Goal: Transaction & Acquisition: Purchase product/service

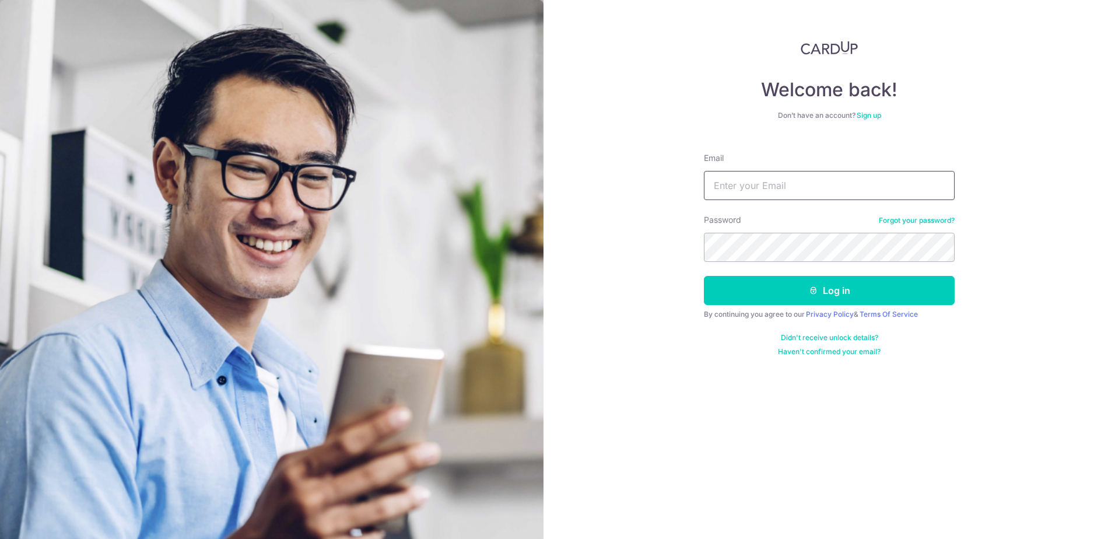
click at [749, 181] on input "Email" at bounding box center [829, 185] width 251 height 29
type input "[EMAIL_ADDRESS][DOMAIN_NAME]"
click at [704, 276] on button "Log in" at bounding box center [829, 290] width 251 height 29
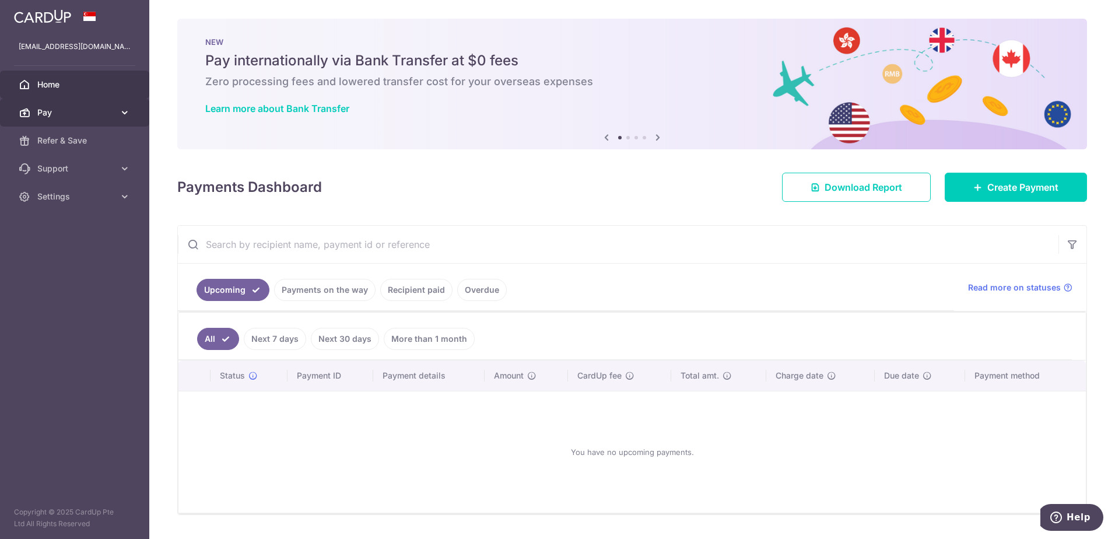
click at [46, 114] on span "Pay" at bounding box center [75, 113] width 77 height 12
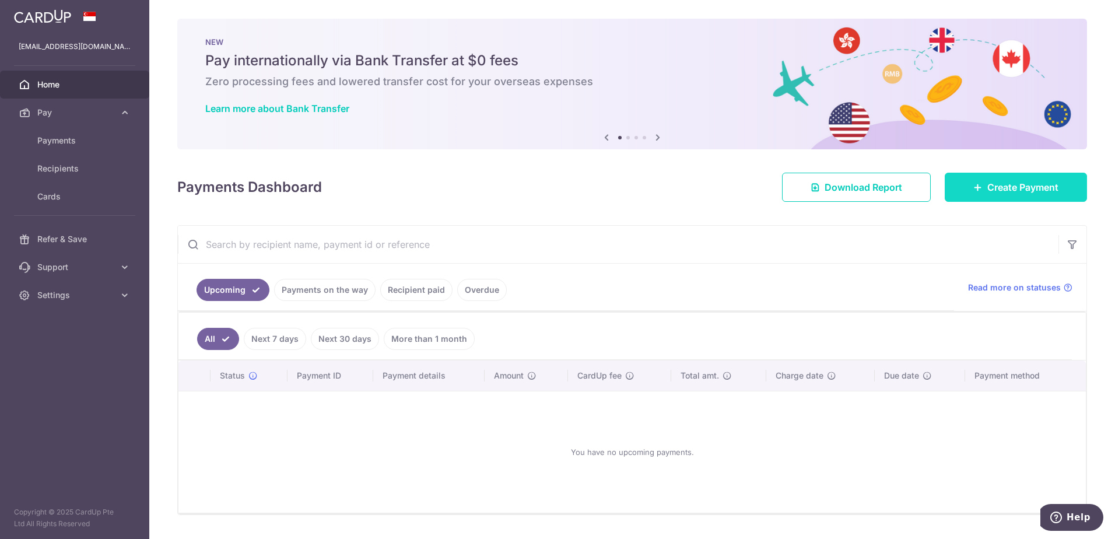
click at [996, 191] on span "Create Payment" at bounding box center [1022, 187] width 71 height 14
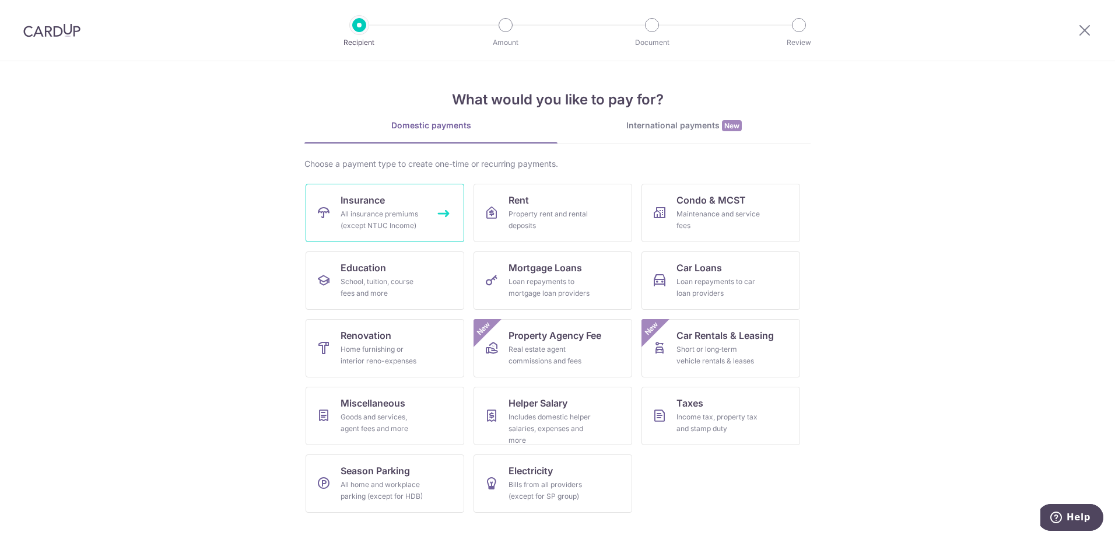
click at [403, 213] on div "All insurance premiums (except NTUC Income)" at bounding box center [383, 219] width 84 height 23
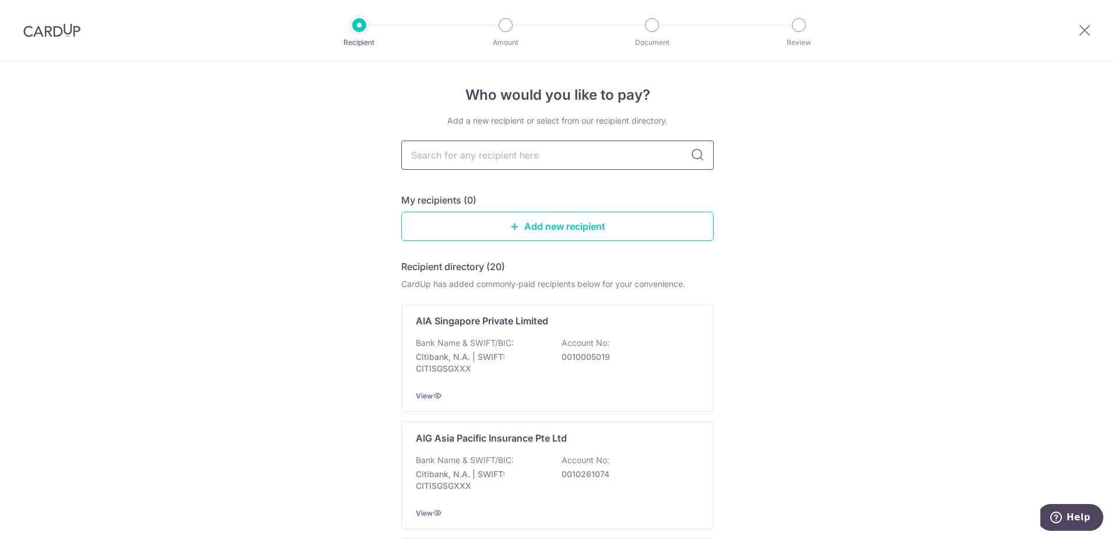
click at [638, 161] on input "text" at bounding box center [557, 155] width 313 height 29
click at [605, 229] on link "Add new recipient" at bounding box center [557, 226] width 313 height 29
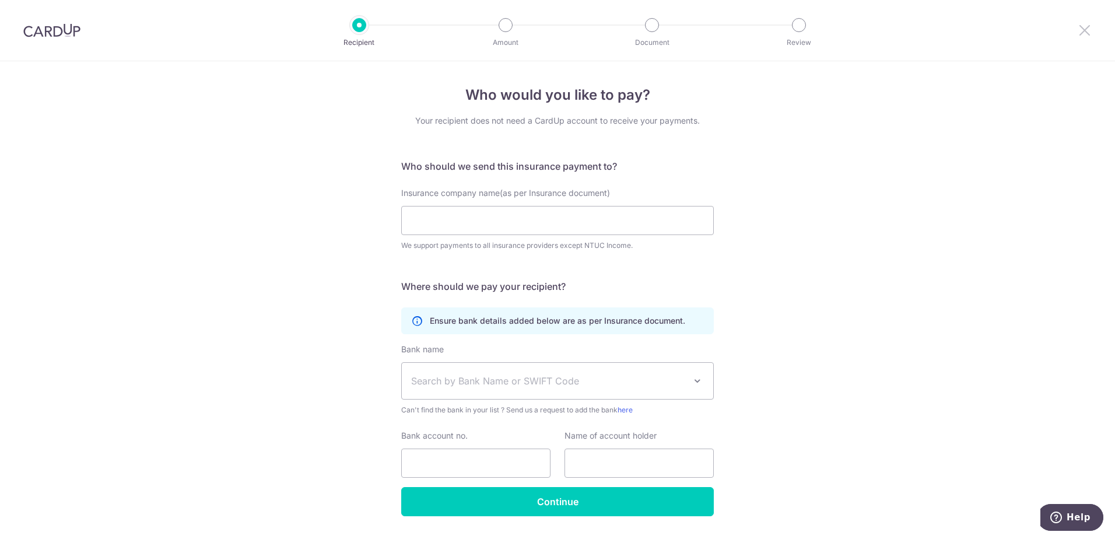
drag, startPoint x: 1080, startPoint y: 30, endPoint x: 622, endPoint y: 44, distance: 458.1
click at [1080, 30] on icon at bounding box center [1085, 30] width 14 height 15
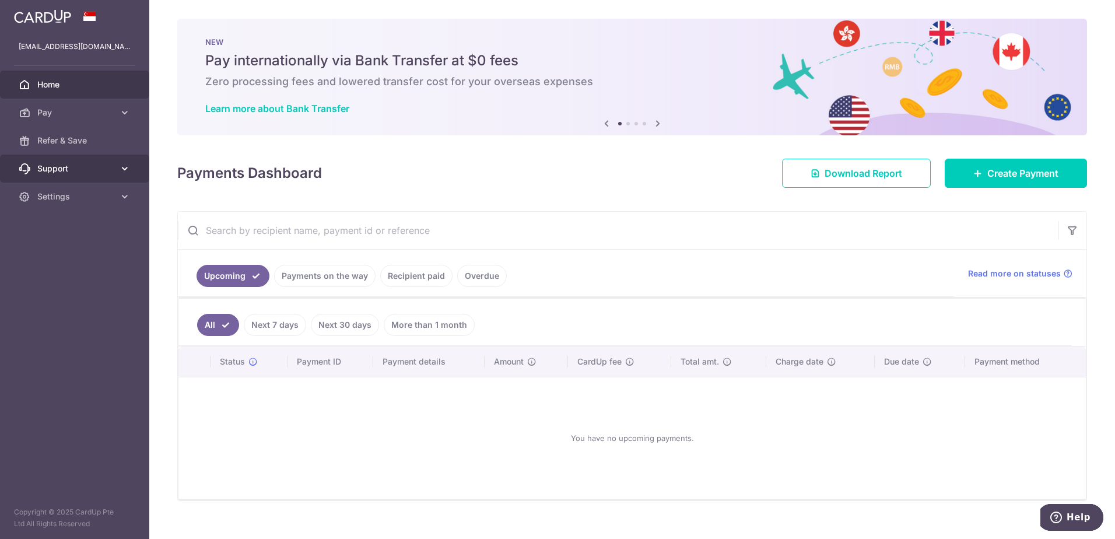
click at [97, 165] on span "Support" at bounding box center [75, 169] width 77 height 12
click at [101, 87] on span "Home" at bounding box center [75, 85] width 77 height 12
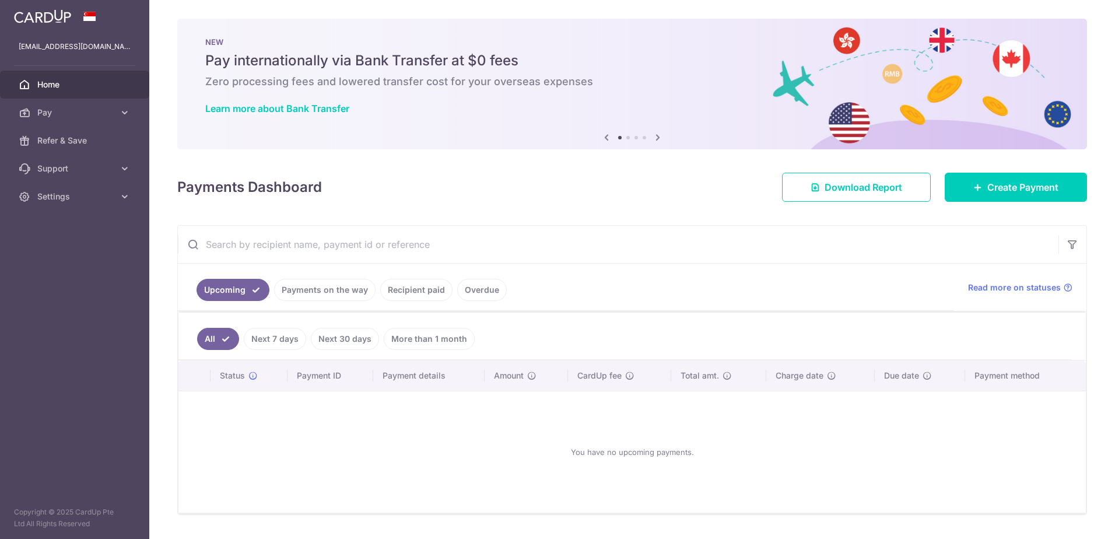
click at [50, 16] on img at bounding box center [42, 16] width 57 height 14
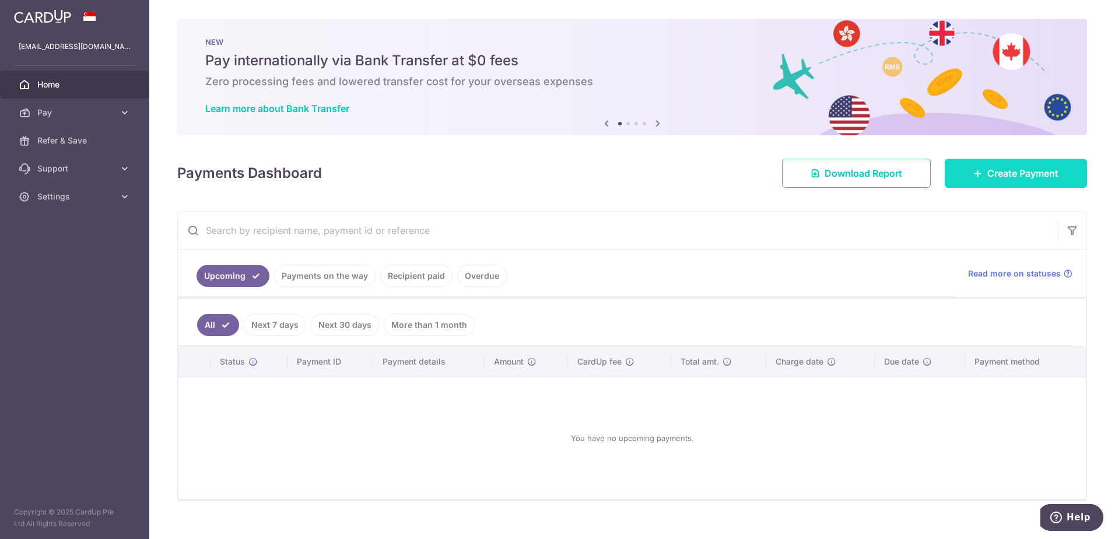
click at [1020, 170] on span "Create Payment" at bounding box center [1022, 173] width 71 height 14
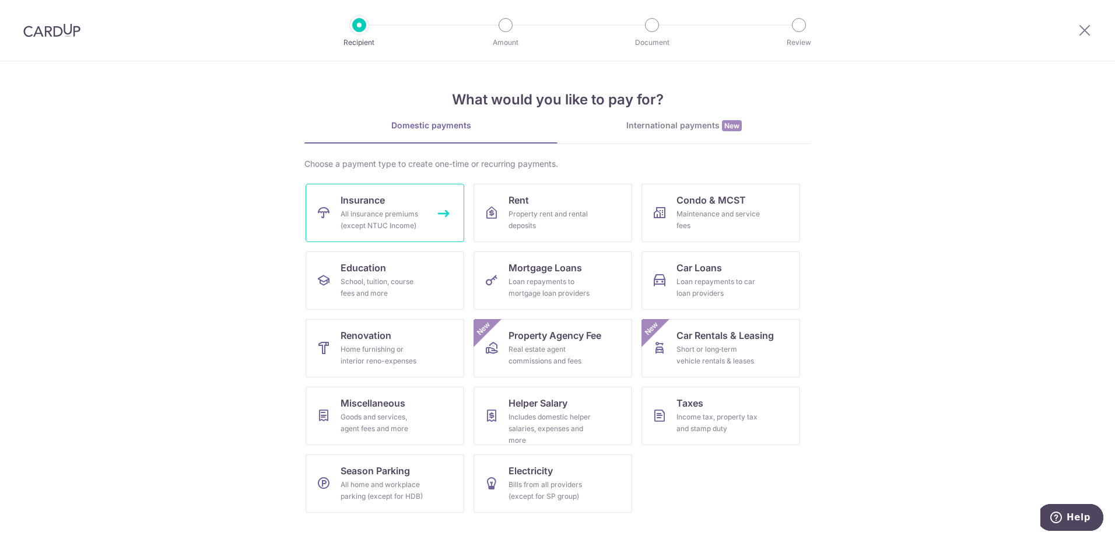
click at [381, 219] on div "All insurance premiums (except NTUC Income)" at bounding box center [383, 219] width 84 height 23
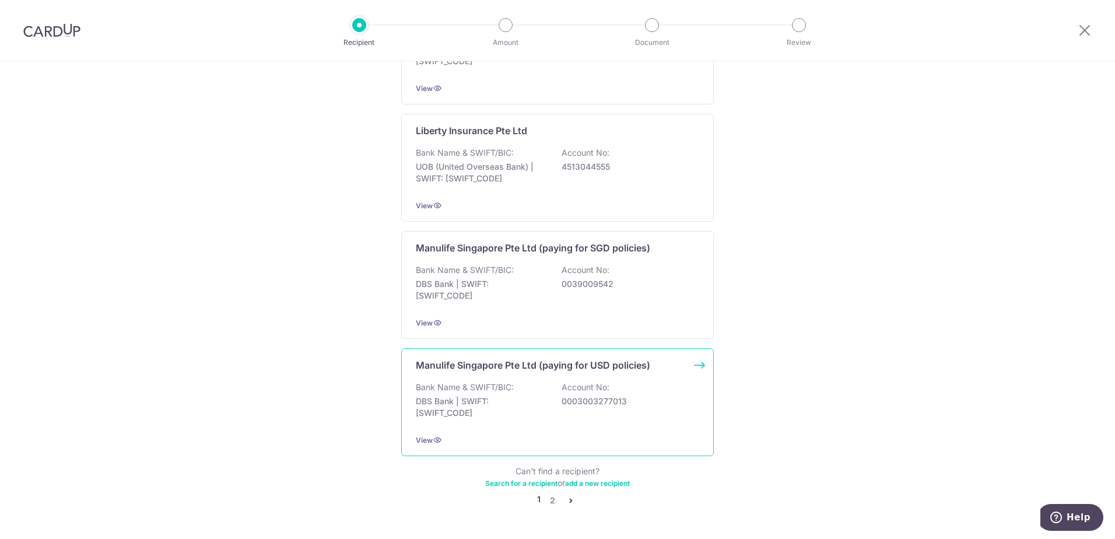
scroll to position [1054, 0]
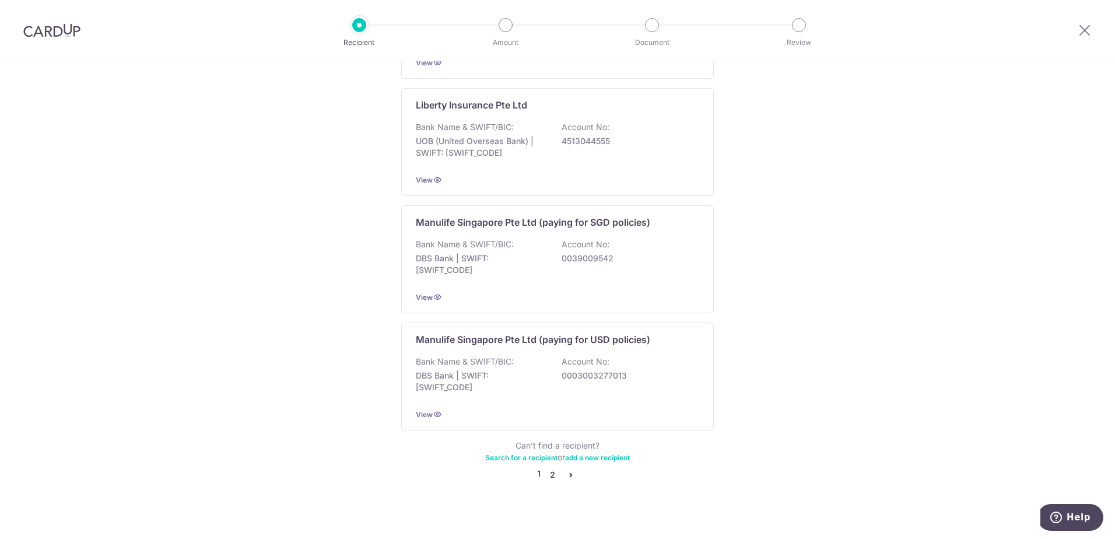
click at [548, 468] on link "2" at bounding box center [552, 475] width 14 height 14
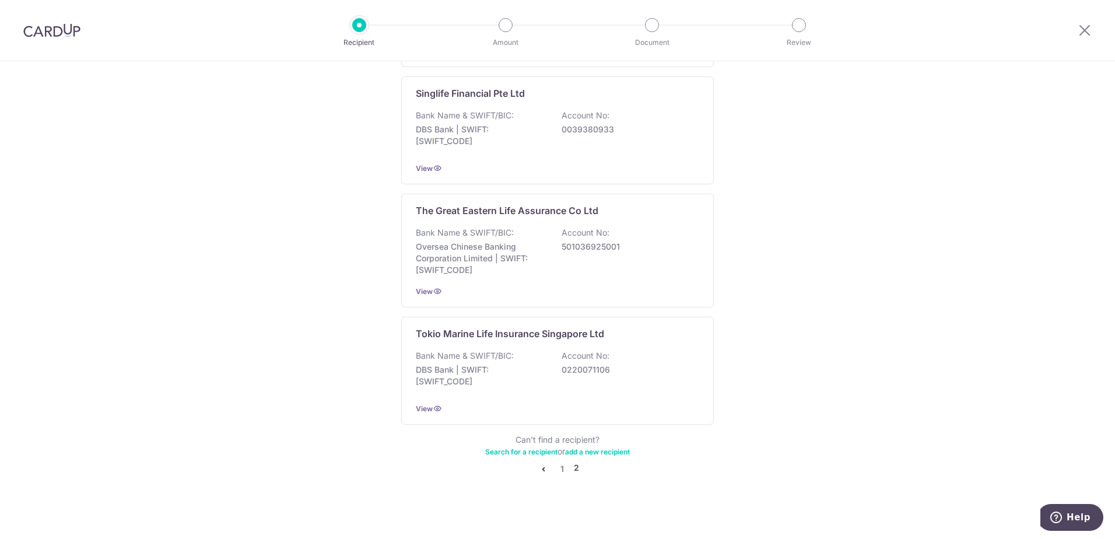
scroll to position [0, 0]
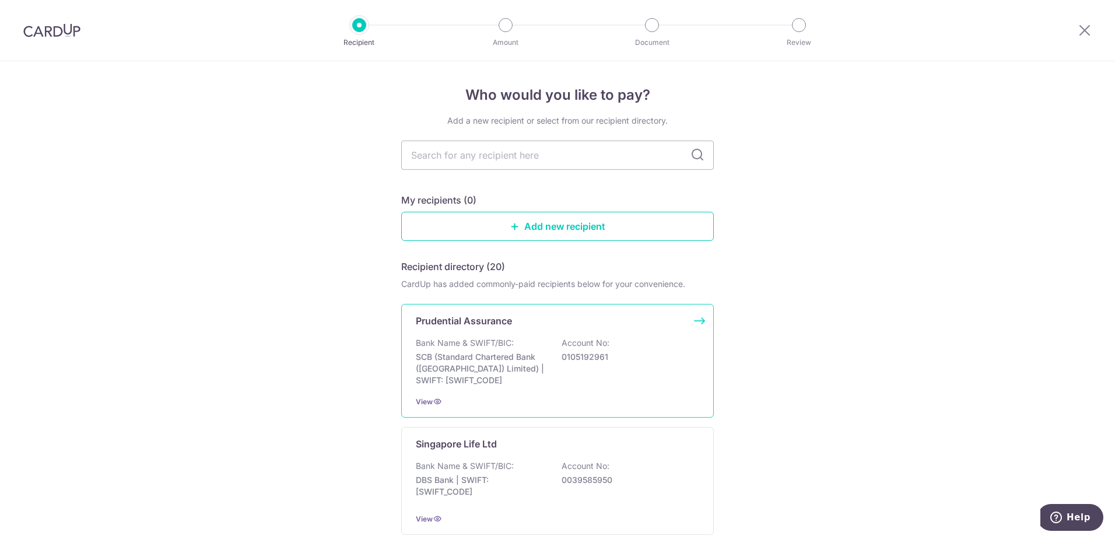
click at [515, 355] on p "SCB (Standard Chartered Bank (Singapore) Limited) | SWIFT: SCBLSG22XXX" at bounding box center [481, 368] width 131 height 35
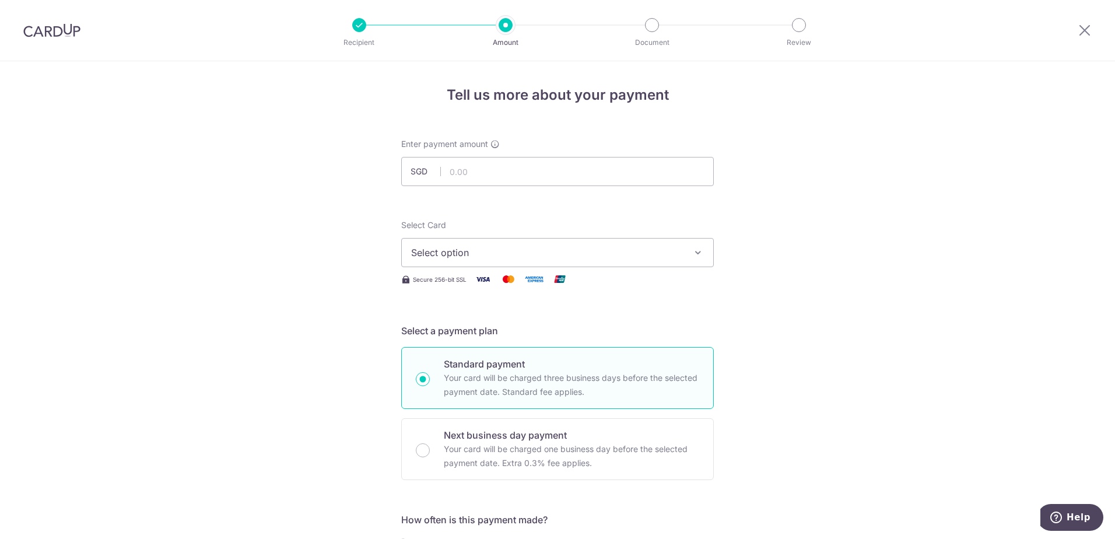
click at [638, 250] on span "Select option" at bounding box center [547, 253] width 272 height 14
click at [553, 336] on span "**** 4746" at bounding box center [557, 336] width 293 height 14
click at [487, 172] on input "text" at bounding box center [557, 171] width 313 height 29
type input "3,172.00"
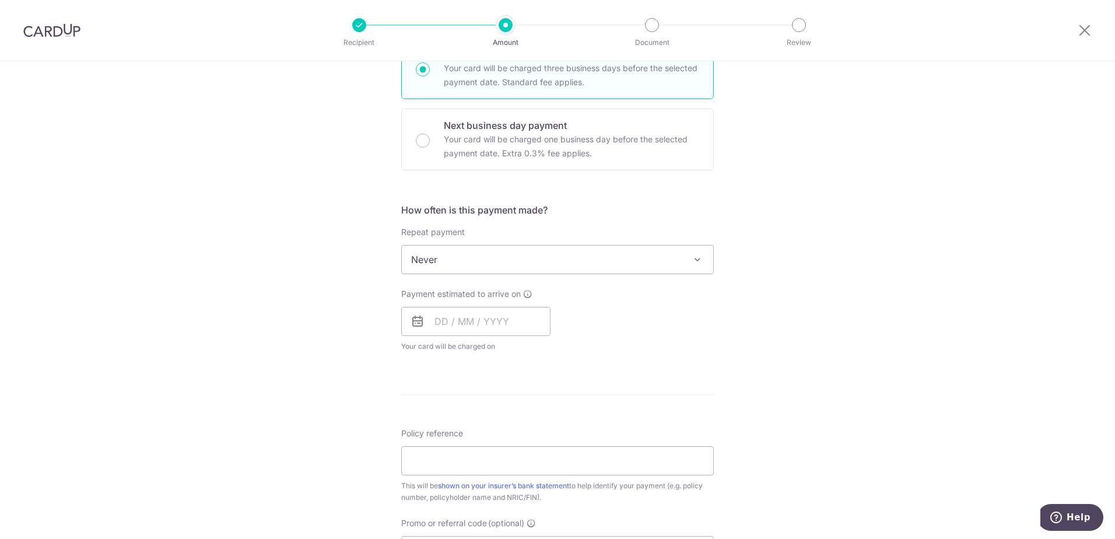
scroll to position [334, 0]
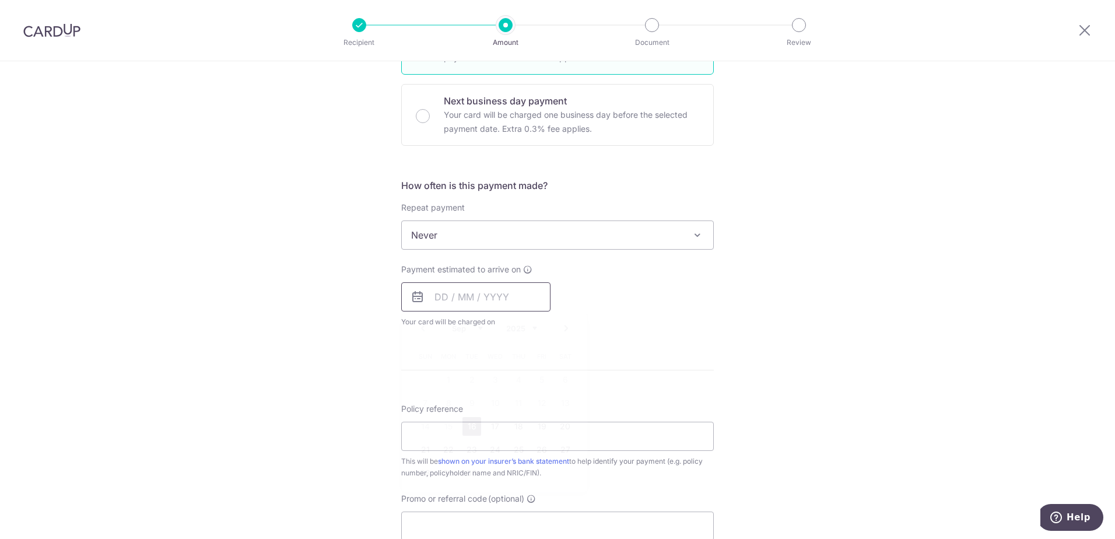
click at [430, 298] on input "text" at bounding box center [475, 296] width 149 height 29
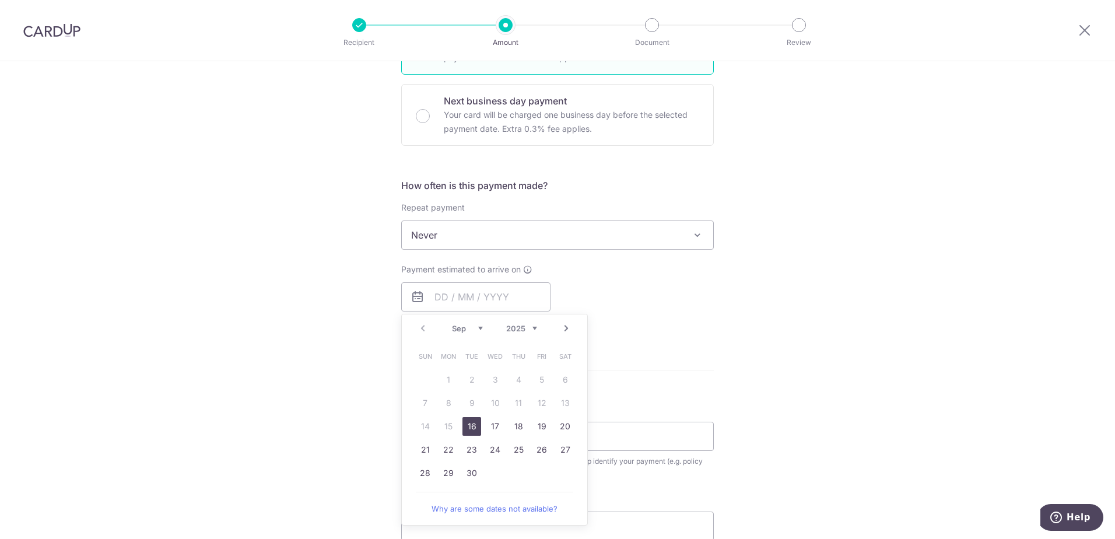
drag, startPoint x: 468, startPoint y: 428, endPoint x: 763, endPoint y: 367, distance: 301.9
click at [468, 428] on link "16" at bounding box center [472, 426] width 19 height 19
type input "16/09/2025"
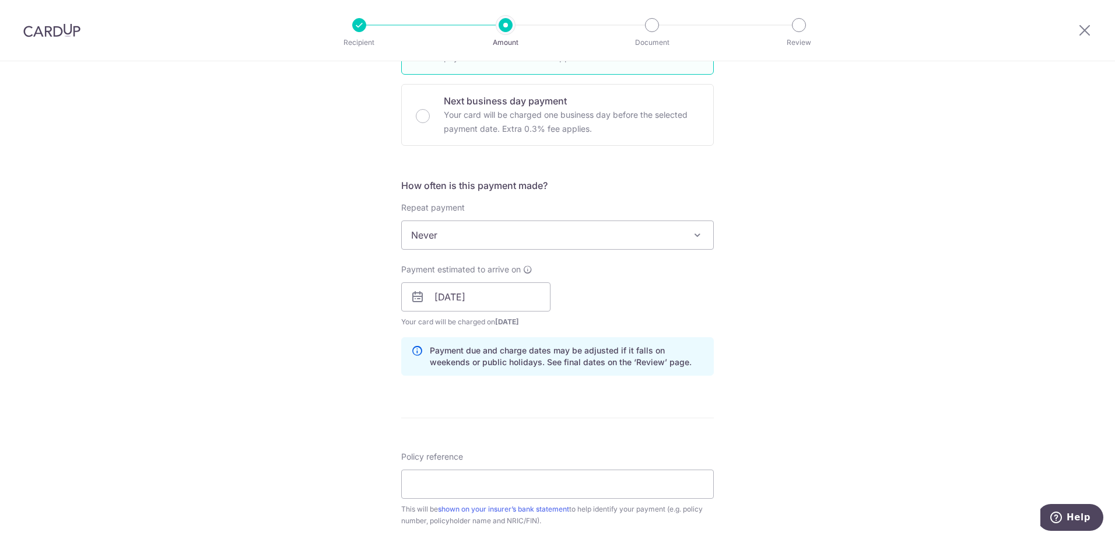
click at [777, 364] on div "Tell us more about your payment Enter payment amount SGD 3,172.00 3172.00 Selec…" at bounding box center [557, 278] width 1115 height 1103
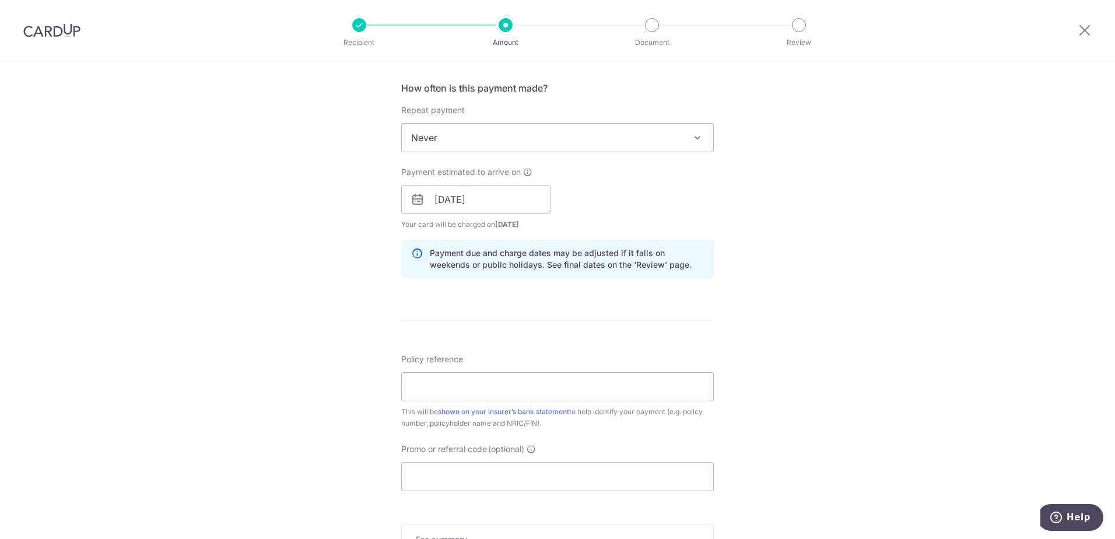
scroll to position [468, 0]
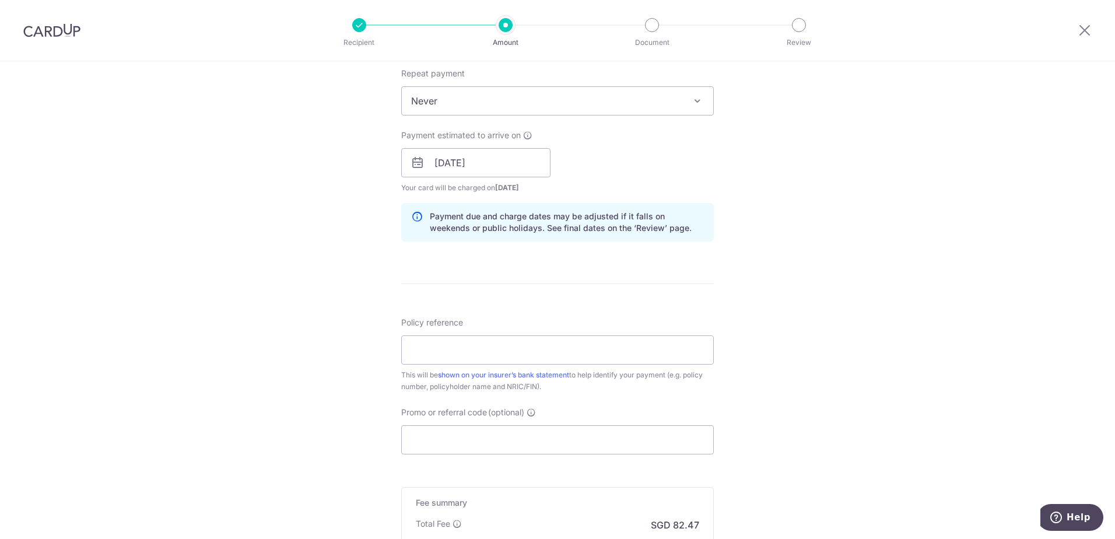
click at [470, 332] on div "Policy reference This will be shown on your insurer’s bank statement to help id…" at bounding box center [557, 355] width 313 height 76
click at [460, 345] on input "Policy reference" at bounding box center [557, 349] width 313 height 29
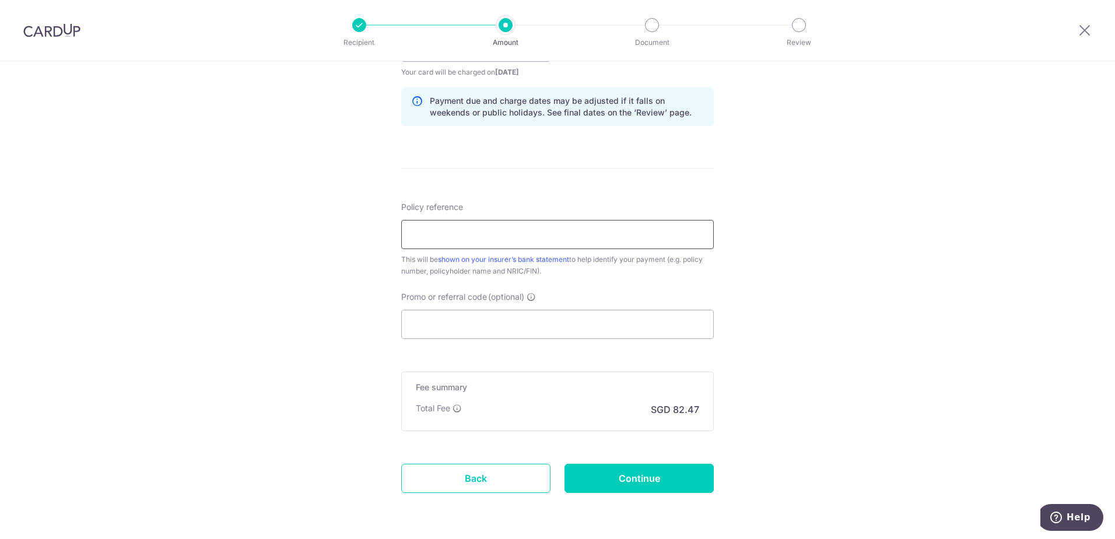
scroll to position [624, 0]
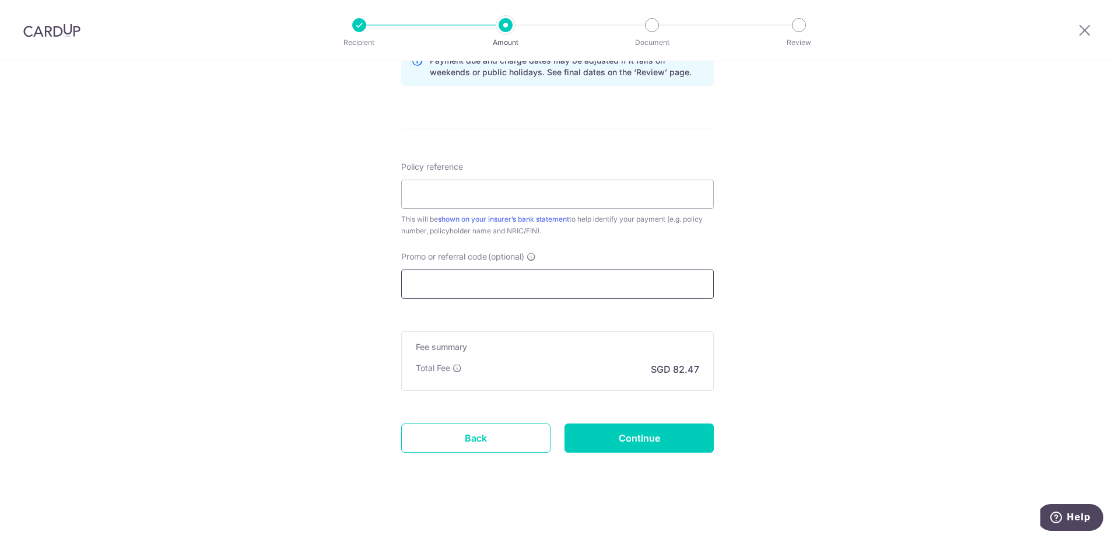
click at [469, 284] on input "Promo or referral code (optional)" at bounding box center [557, 283] width 313 height 29
paste input "OFF225"
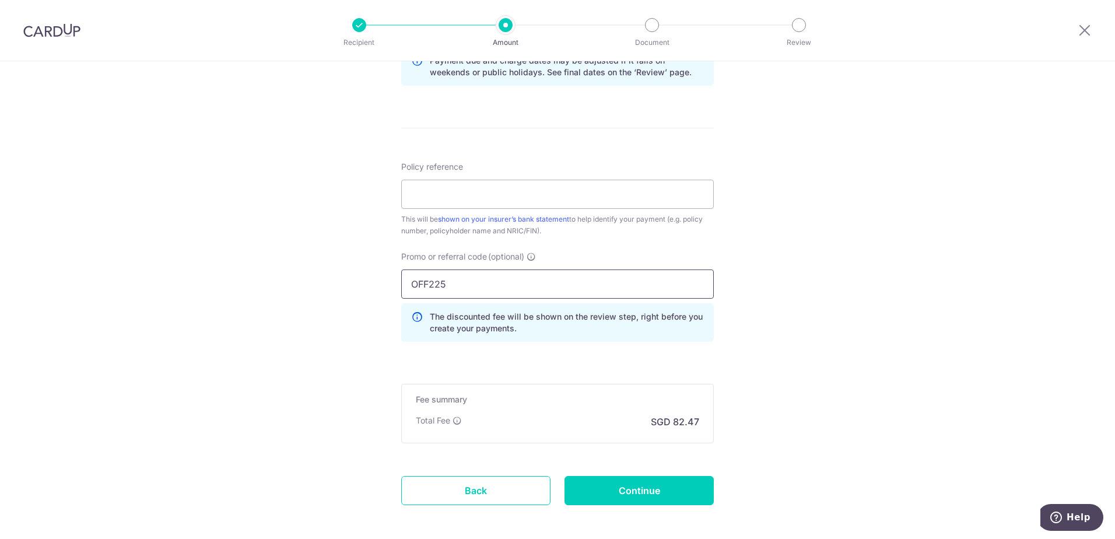
type input "OFF225"
click at [822, 304] on div "Tell us more about your payment Enter payment amount SGD 3,172.00 3172.00 Selec…" at bounding box center [557, 14] width 1115 height 1155
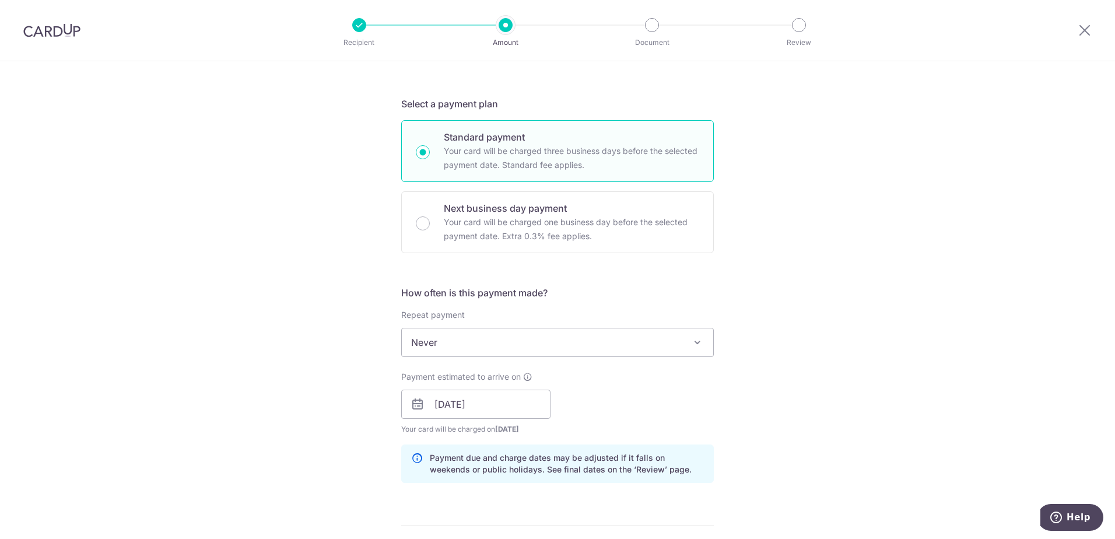
scroll to position [0, 0]
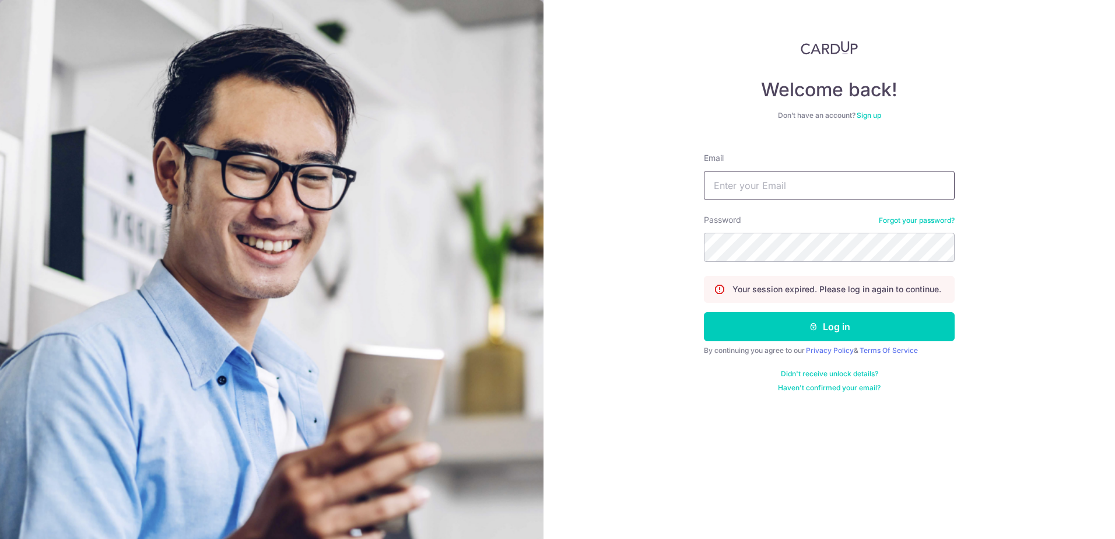
click at [785, 190] on input "Email" at bounding box center [829, 185] width 251 height 29
type input "chzewei_79@yahoo.com.sg"
click at [704, 312] on button "Log in" at bounding box center [829, 326] width 251 height 29
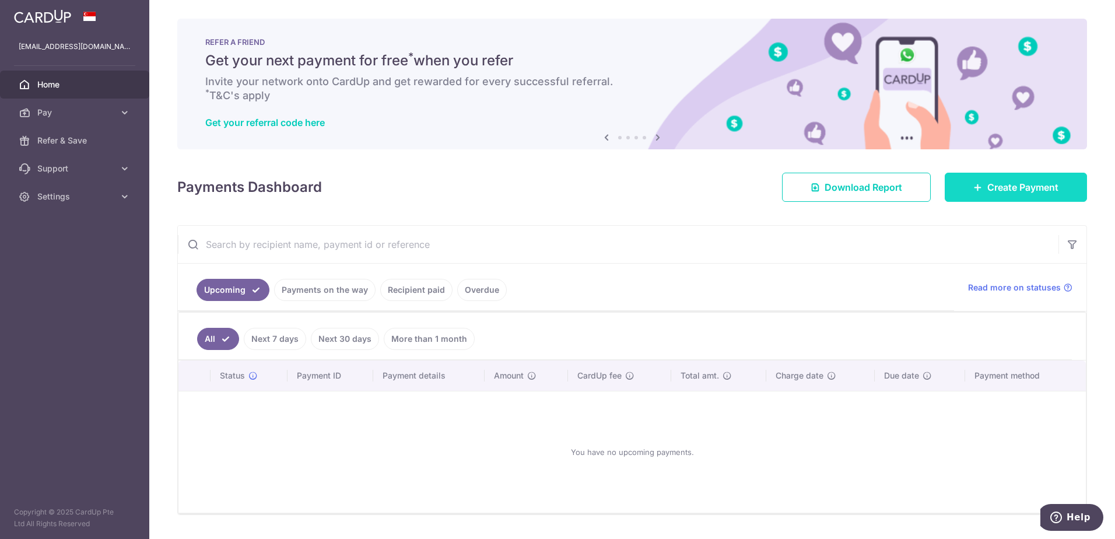
click at [1011, 187] on span "Create Payment" at bounding box center [1022, 187] width 71 height 14
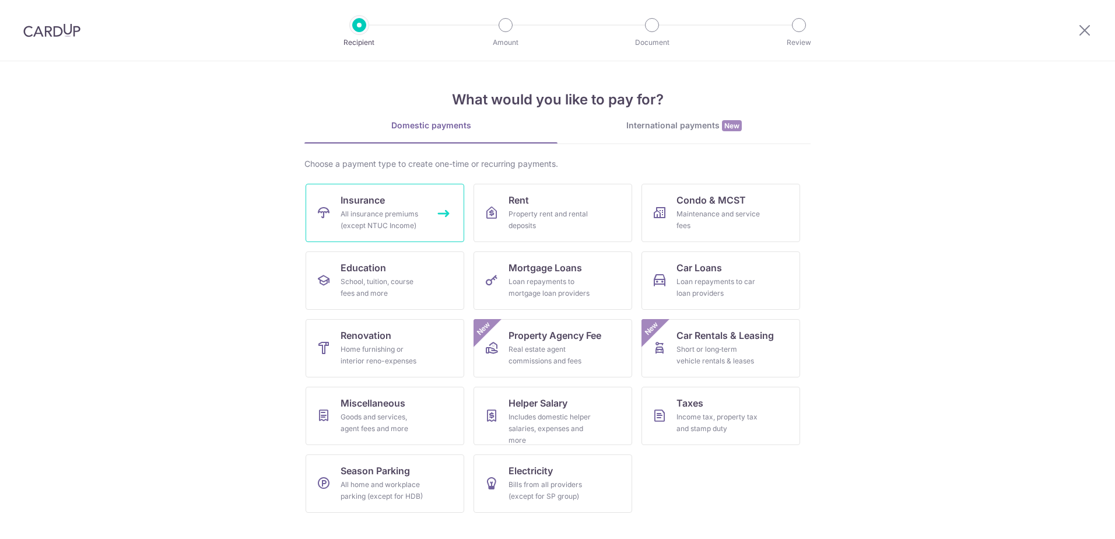
click at [384, 216] on div "All insurance premiums (except NTUC Income)" at bounding box center [383, 219] width 84 height 23
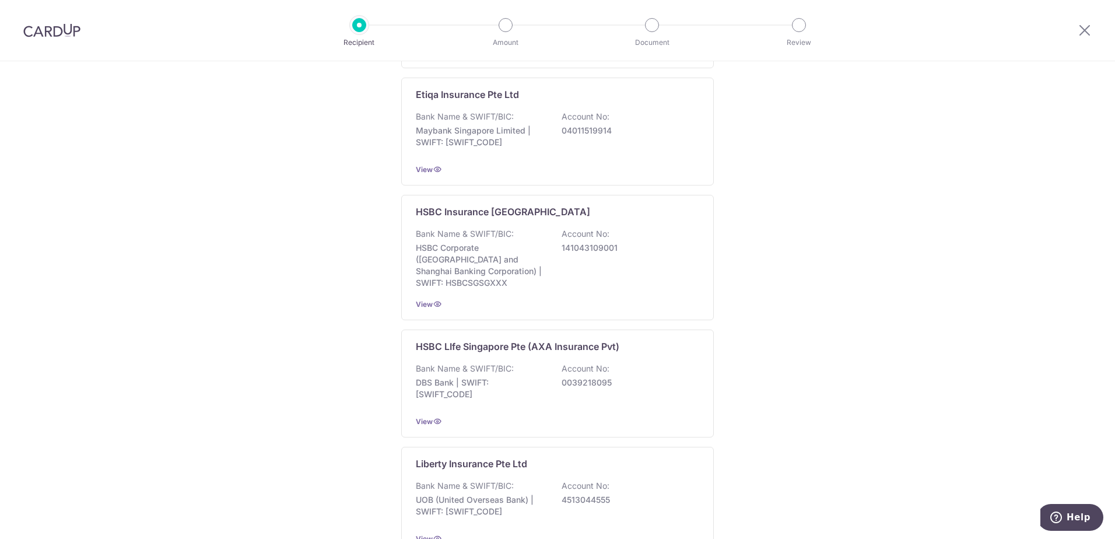
scroll to position [1054, 0]
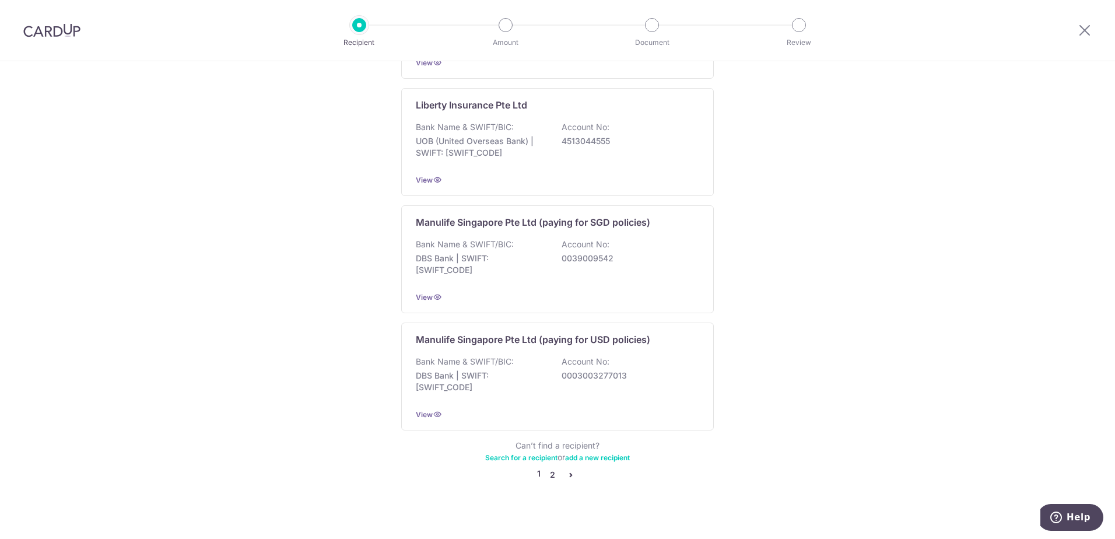
click at [546, 468] on link "2" at bounding box center [552, 475] width 14 height 14
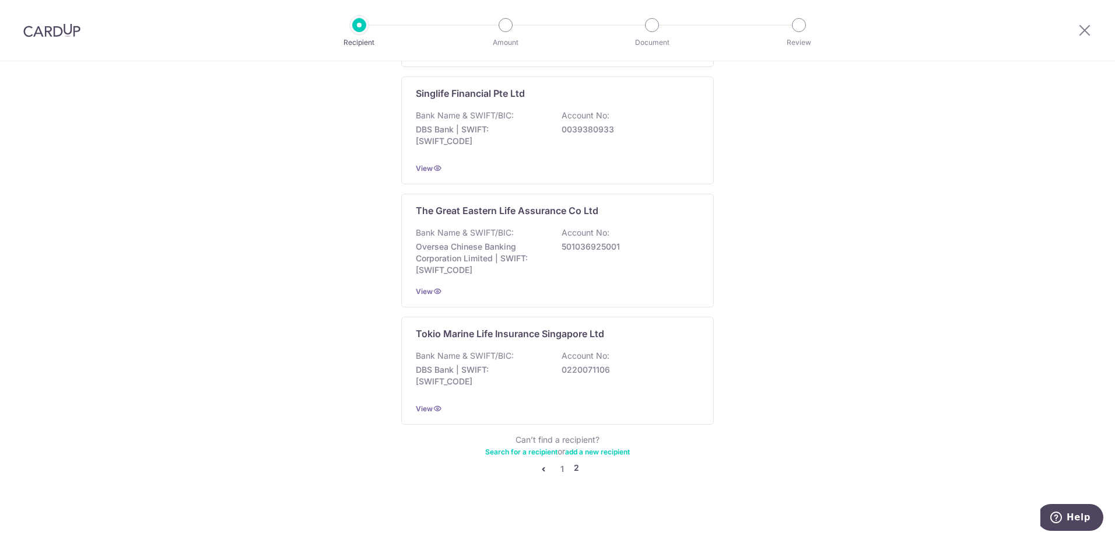
scroll to position [0, 0]
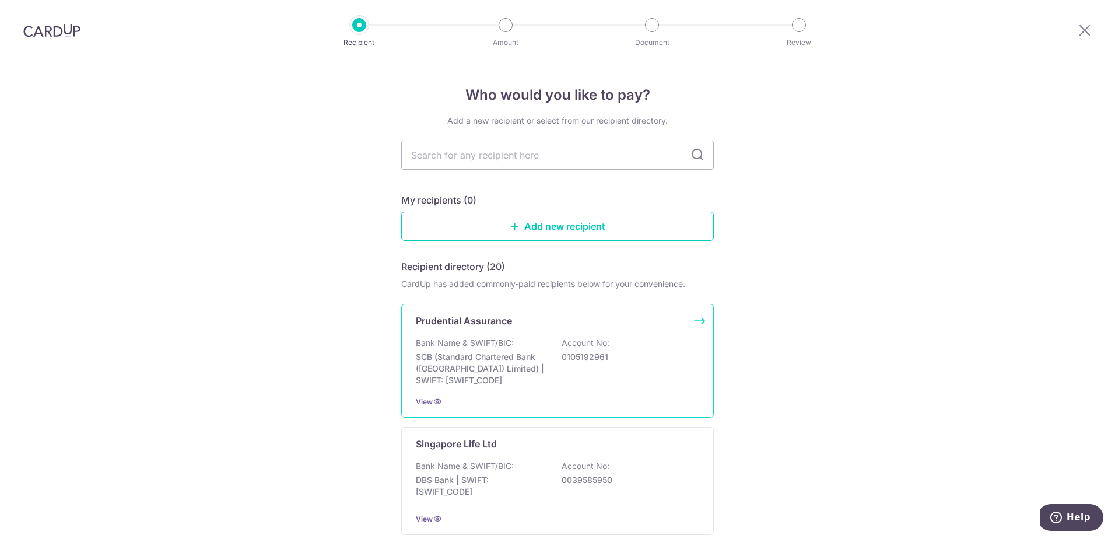
click at [558, 355] on div "Bank Name & SWIFT/BIC: SCB (Standard Chartered Bank (Singapore) Limited) | SWIF…" at bounding box center [557, 361] width 283 height 49
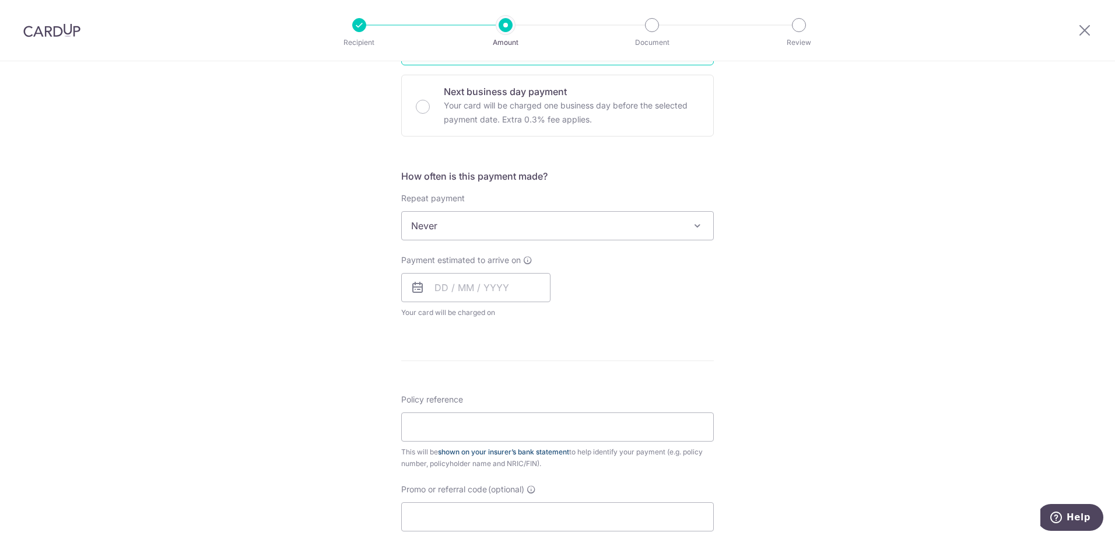
scroll to position [363, 0]
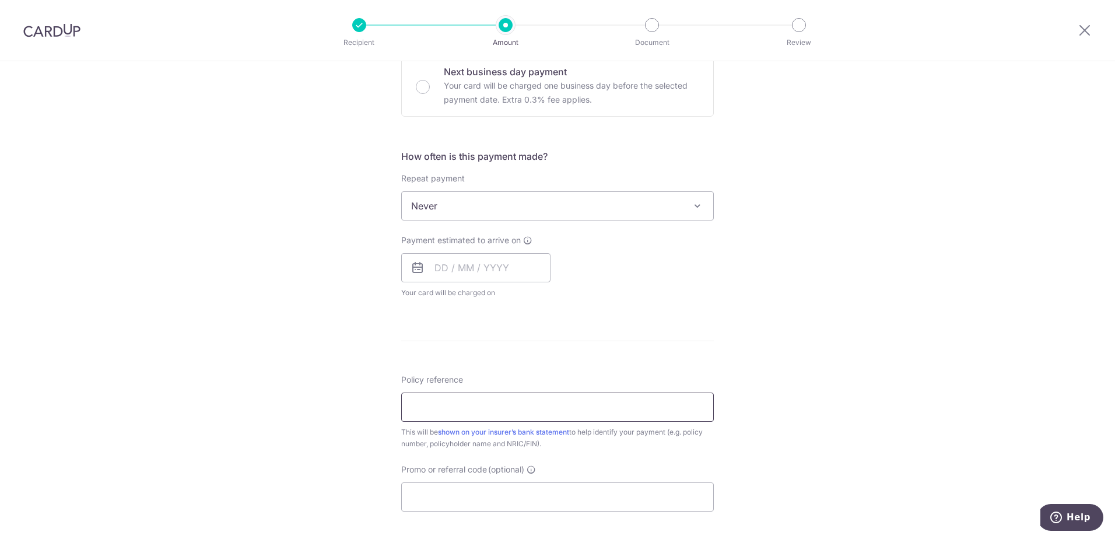
click at [456, 406] on input "Policy reference" at bounding box center [557, 407] width 313 height 29
paste input "46994906"
type input "46994906"
click at [796, 358] on div "Tell us more about your payment Enter payment amount SGD Select Card Select opt…" at bounding box center [557, 225] width 1115 height 1055
click at [482, 209] on span "Never" at bounding box center [557, 206] width 311 height 28
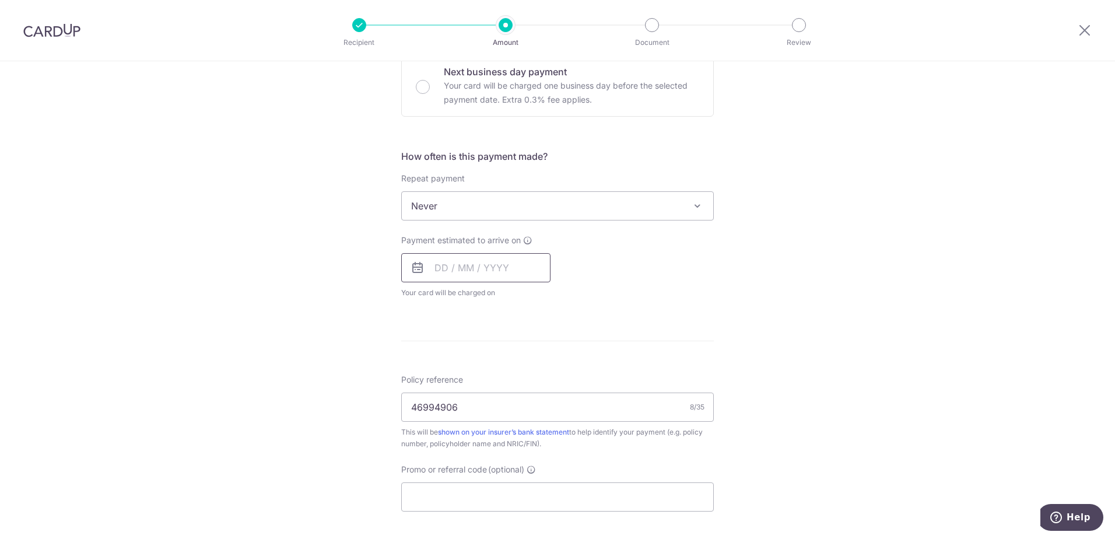
click at [439, 268] on input "text" at bounding box center [475, 267] width 149 height 29
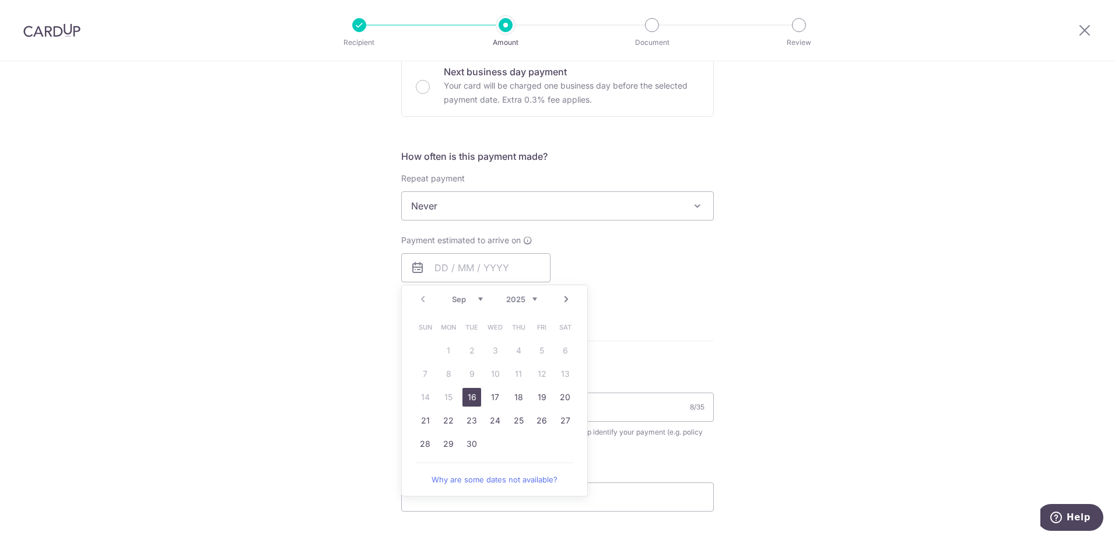
click at [471, 401] on link "16" at bounding box center [472, 397] width 19 height 19
type input "[DATE]"
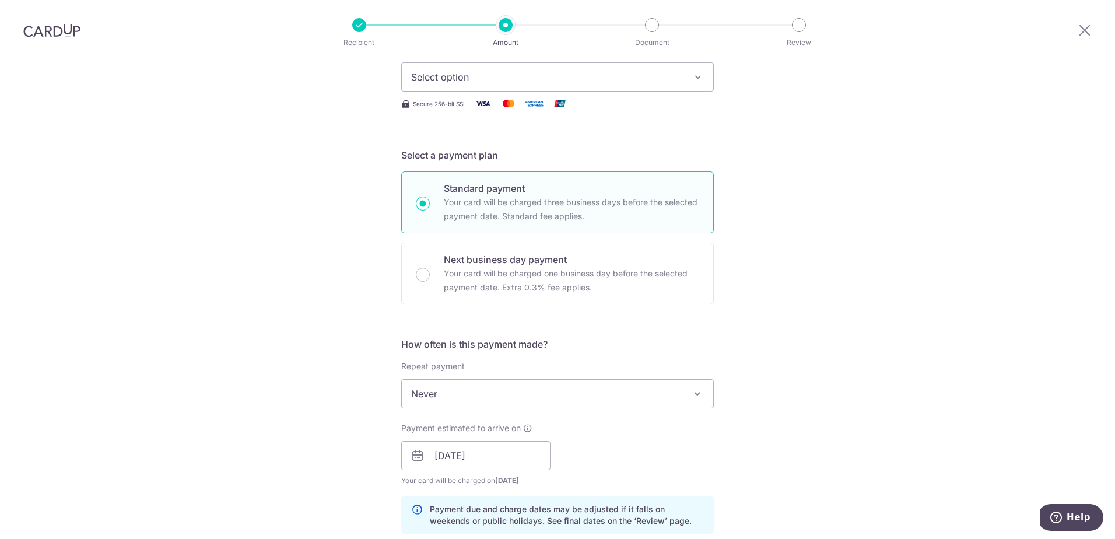
scroll to position [125, 0]
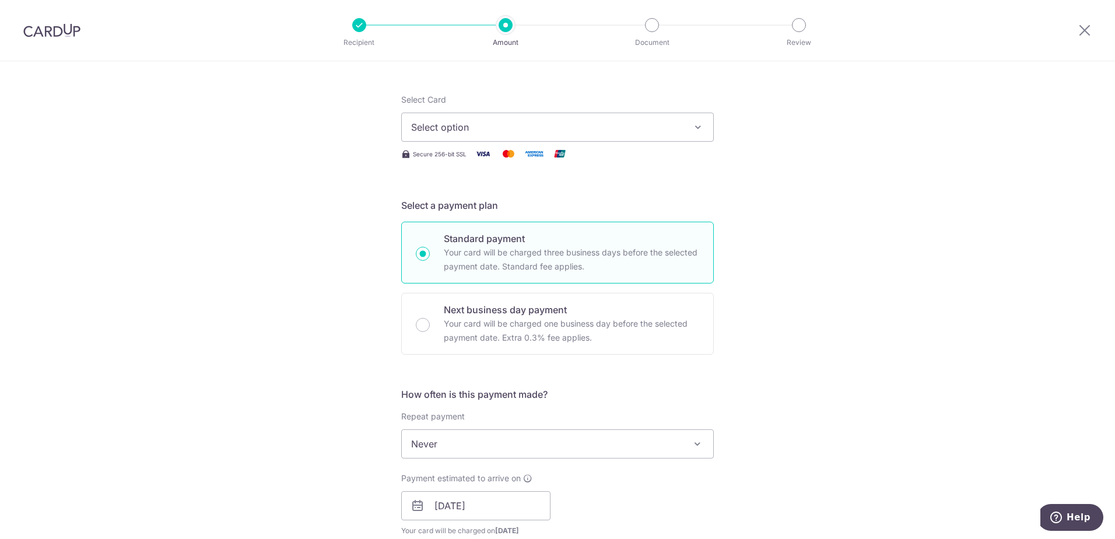
click at [516, 131] on span "Select option" at bounding box center [547, 127] width 272 height 14
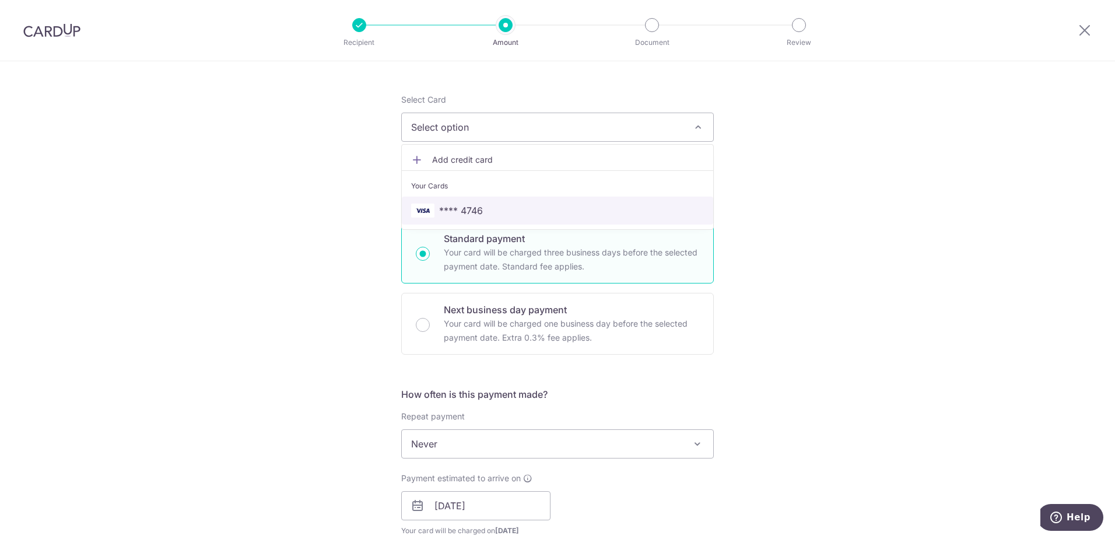
click at [505, 207] on span "**** 4746" at bounding box center [557, 211] width 293 height 14
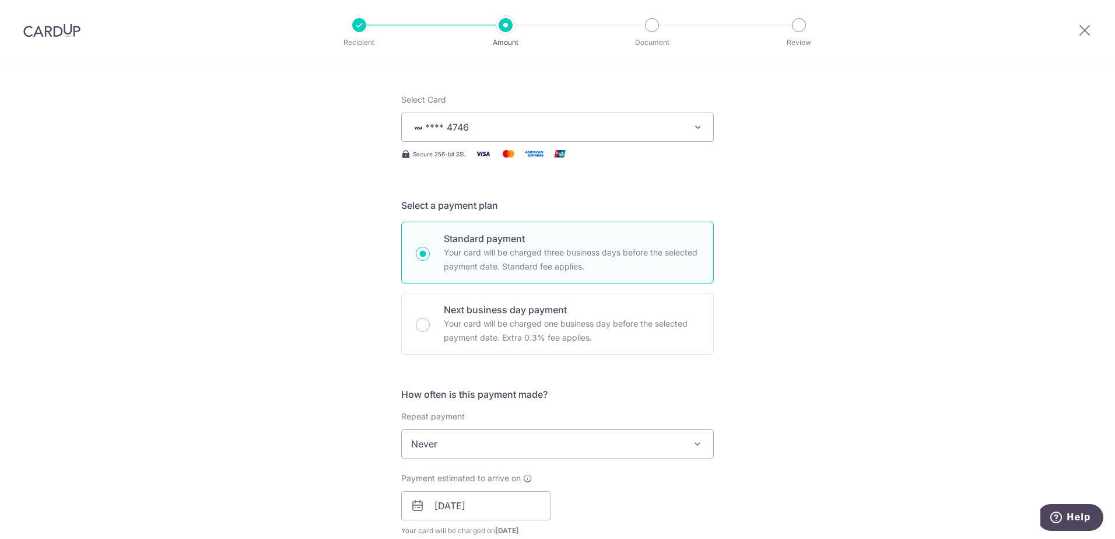
click at [797, 337] on div "Tell us more about your payment Enter payment amount SGD Select Card **** 4746 …" at bounding box center [557, 487] width 1115 height 1103
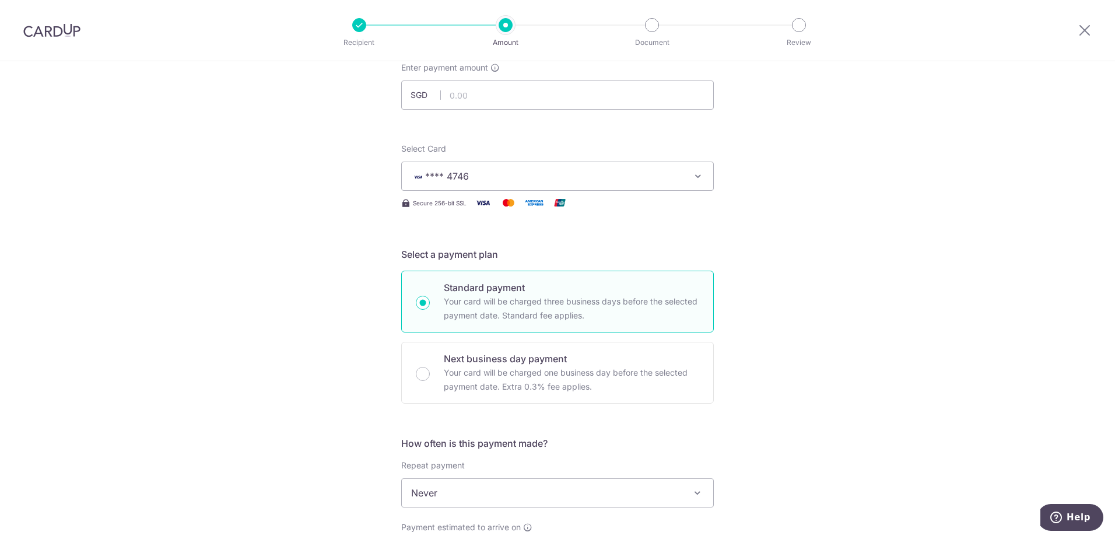
scroll to position [0, 0]
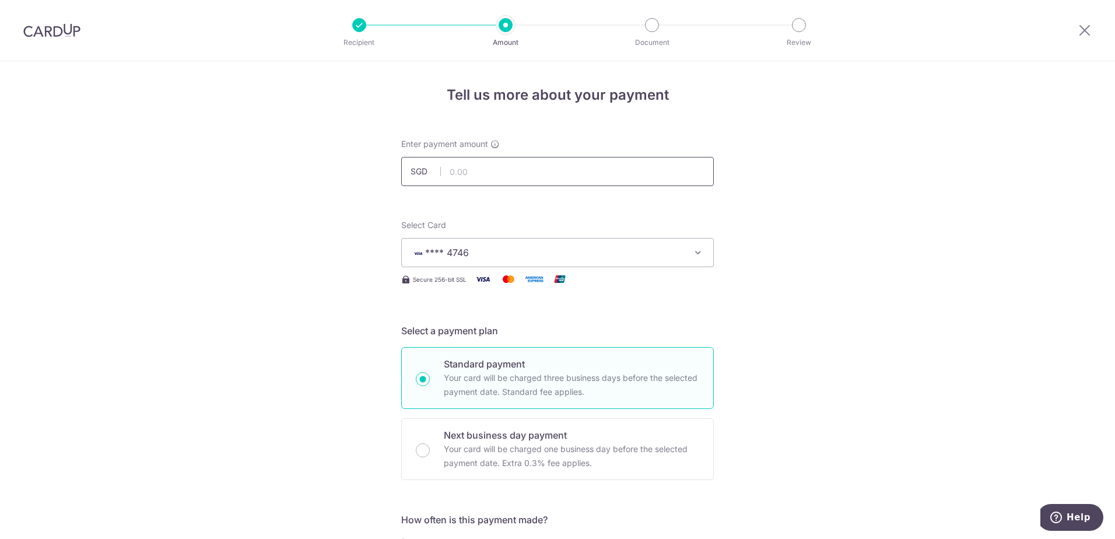
click at [481, 168] on input "text" at bounding box center [557, 171] width 313 height 29
paste input "3,172.00"
type input "3,172.00"
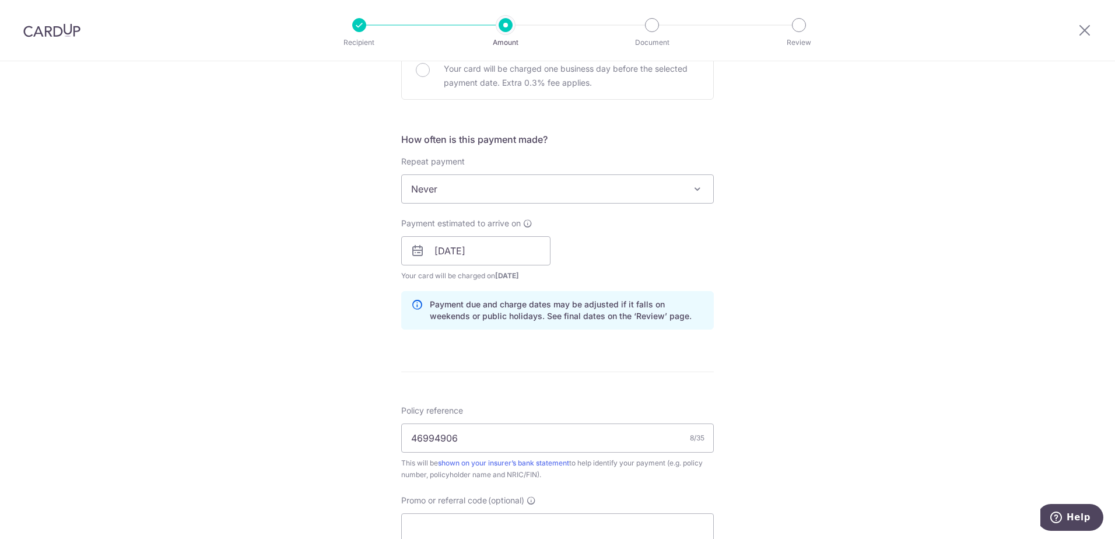
scroll to position [410, 0]
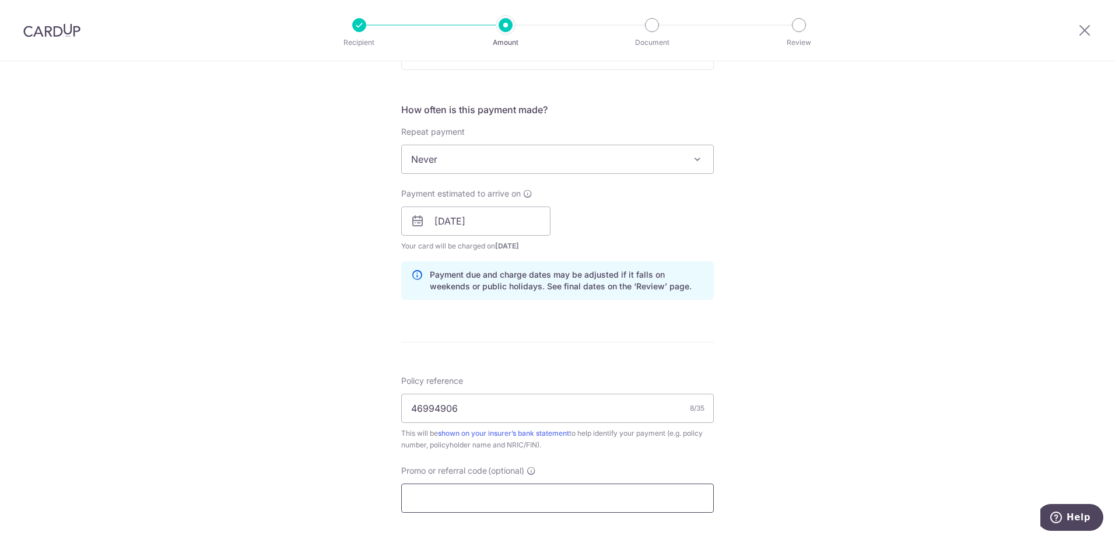
click at [506, 499] on input "Promo or referral code (optional)" at bounding box center [557, 498] width 313 height 29
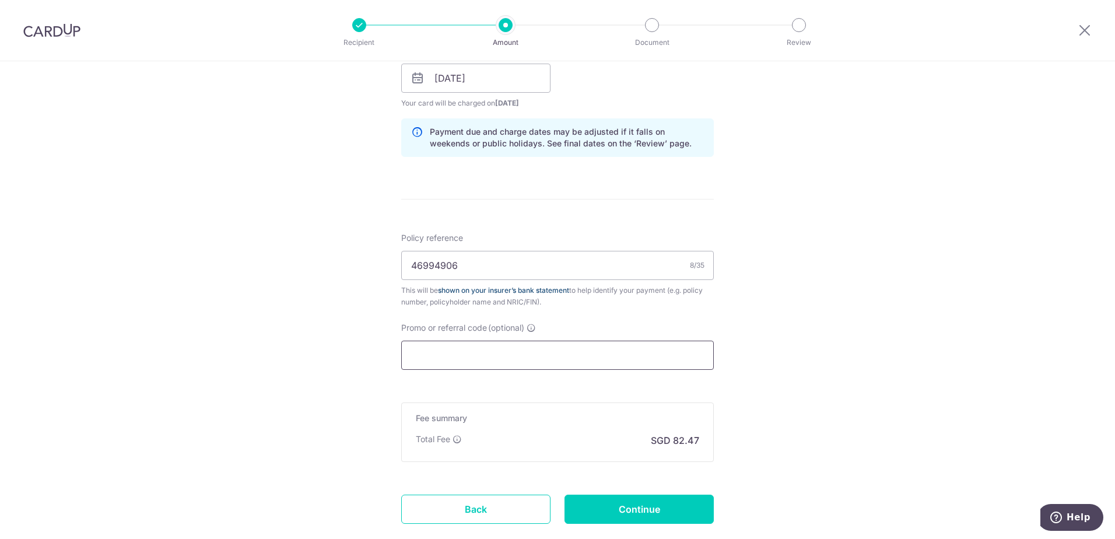
scroll to position [600, 0]
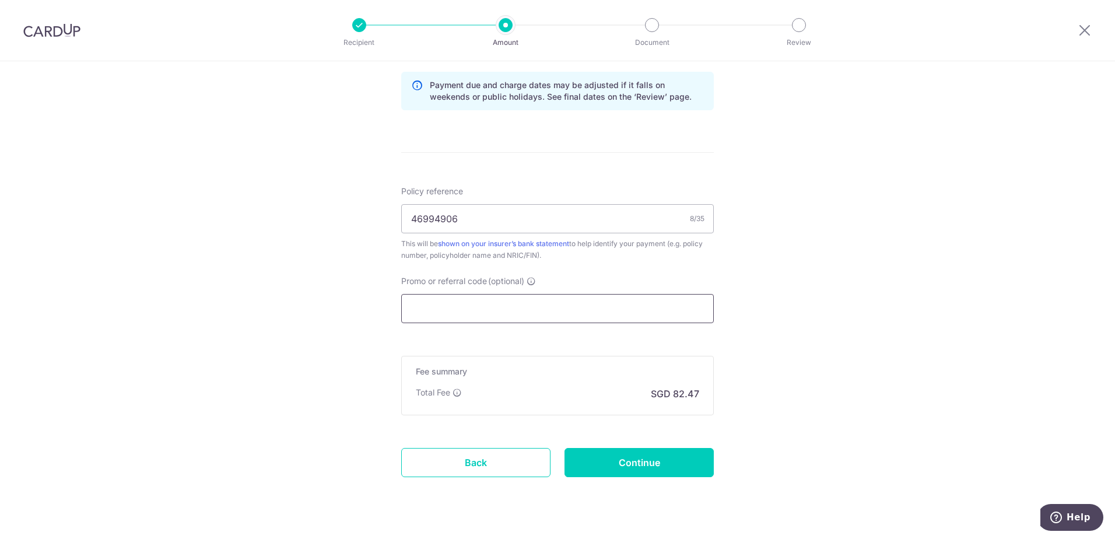
paste input "OFF225"
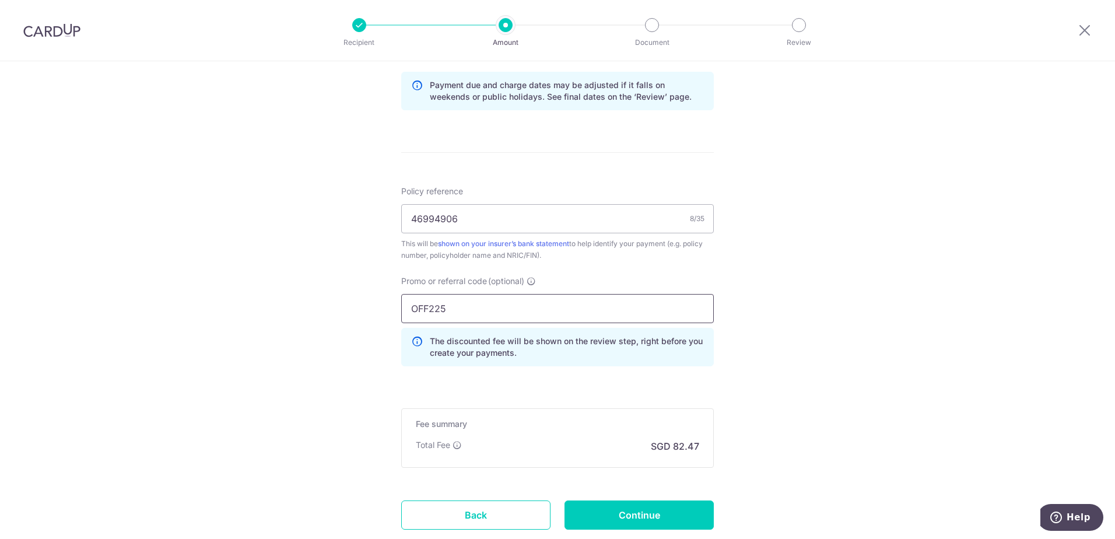
type input "OFF225"
click at [809, 405] on div "Tell us more about your payment Enter payment amount SGD 3,172.00 3172.00 Selec…" at bounding box center [557, 39] width 1115 height 1155
click at [814, 308] on div "Tell us more about your payment Enter payment amount SGD 3,172.00 3172.00 Selec…" at bounding box center [557, 39] width 1115 height 1155
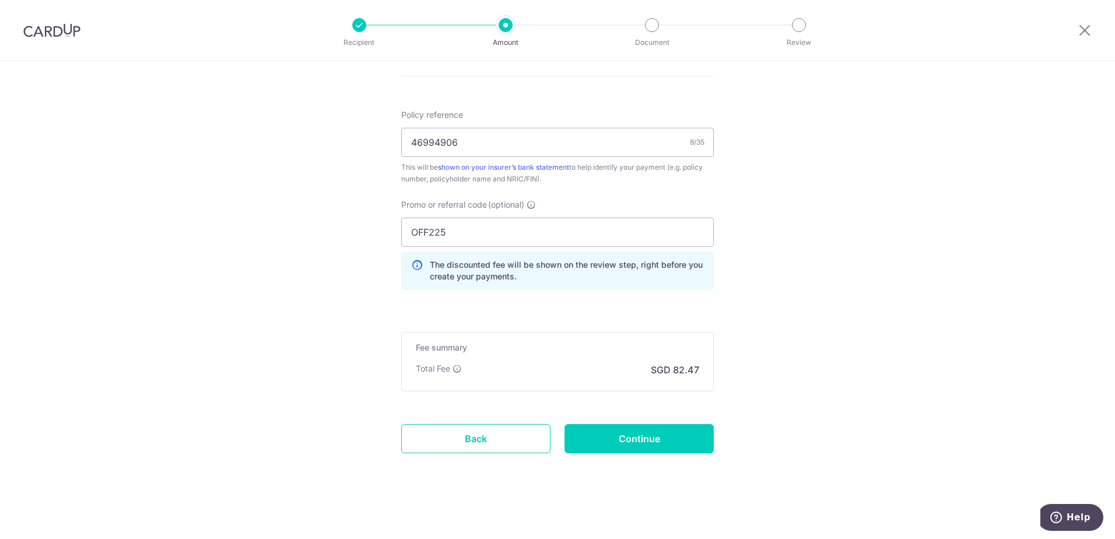
scroll to position [678, 0]
click at [675, 446] on input "Continue" at bounding box center [639, 436] width 149 height 29
type input "Create Schedule"
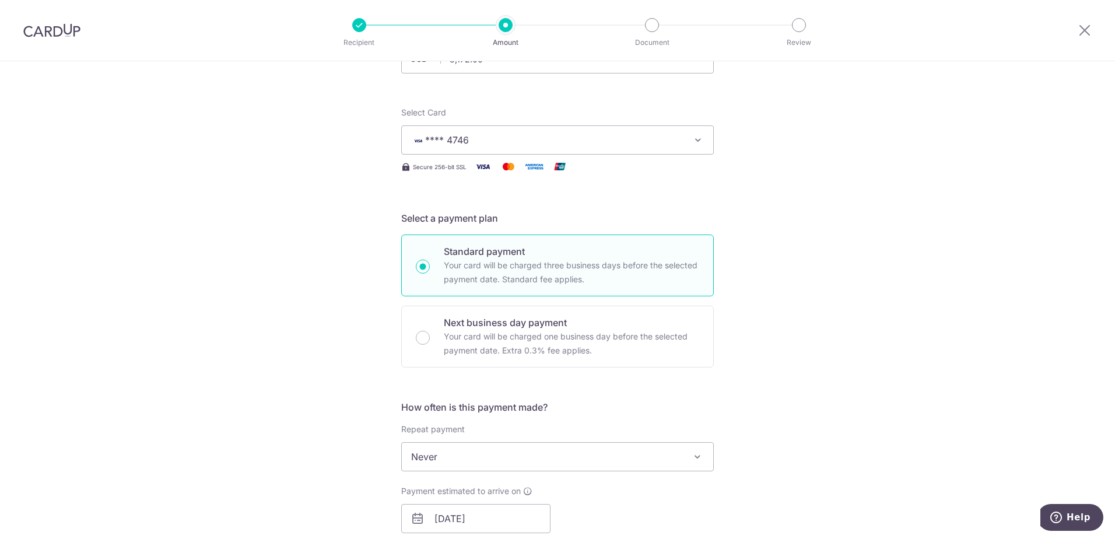
scroll to position [112, 0]
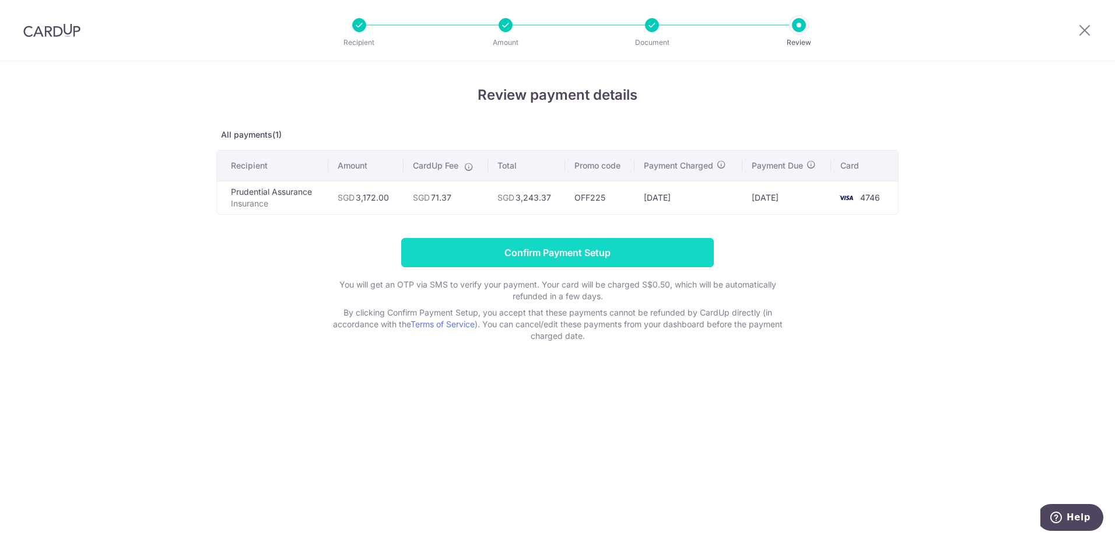
click at [636, 250] on input "Confirm Payment Setup" at bounding box center [557, 252] width 313 height 29
